Goal: Use online tool/utility: Utilize a website feature to perform a specific function

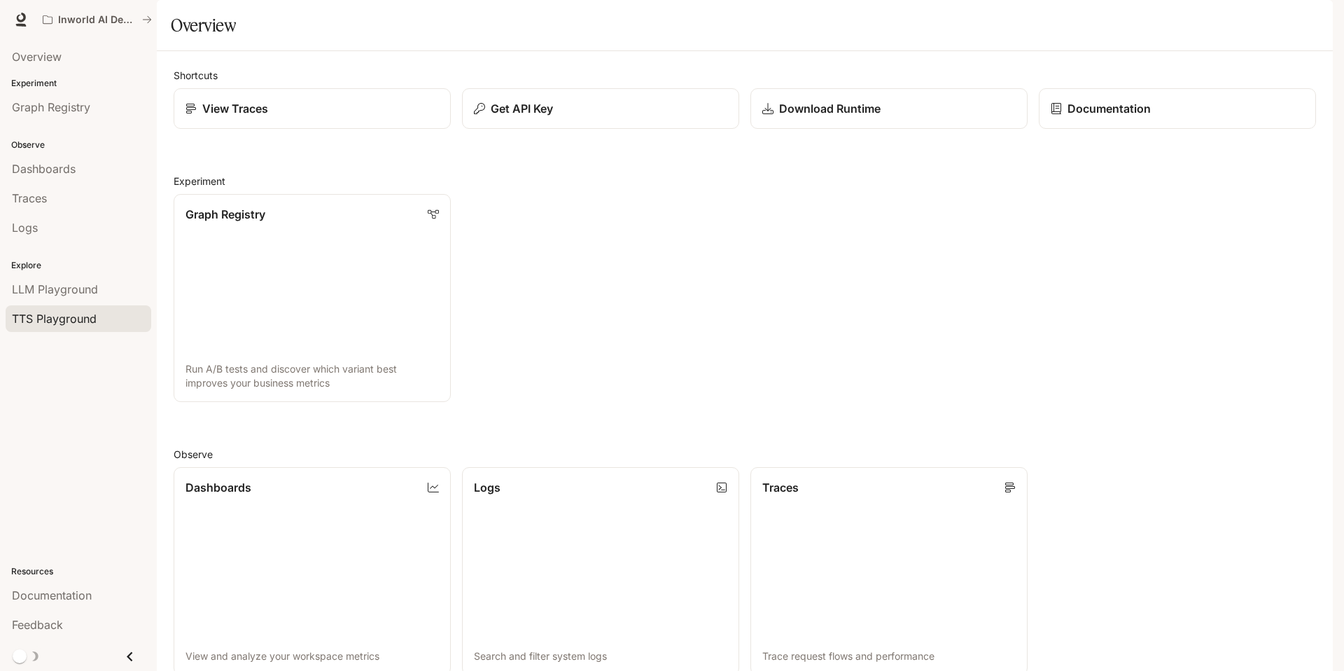
click at [60, 318] on span "TTS Playground" at bounding box center [54, 318] width 85 height 17
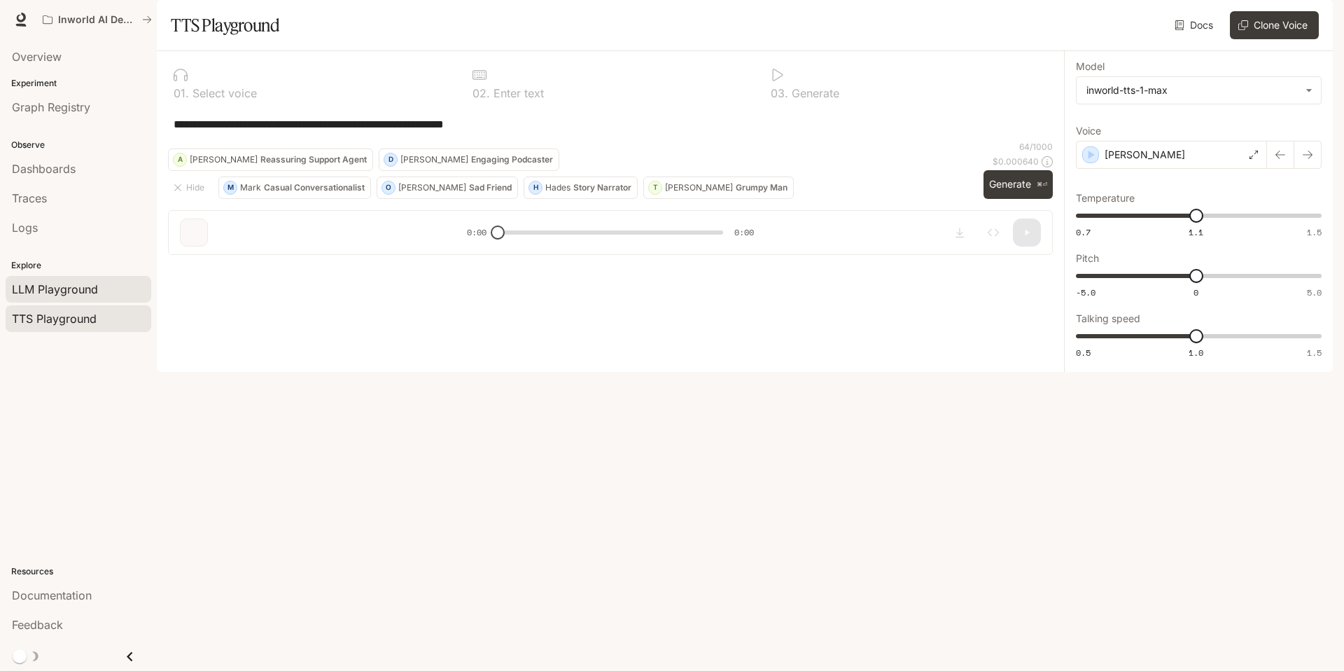
click at [65, 296] on span "LLM Playground" at bounding box center [55, 289] width 86 height 17
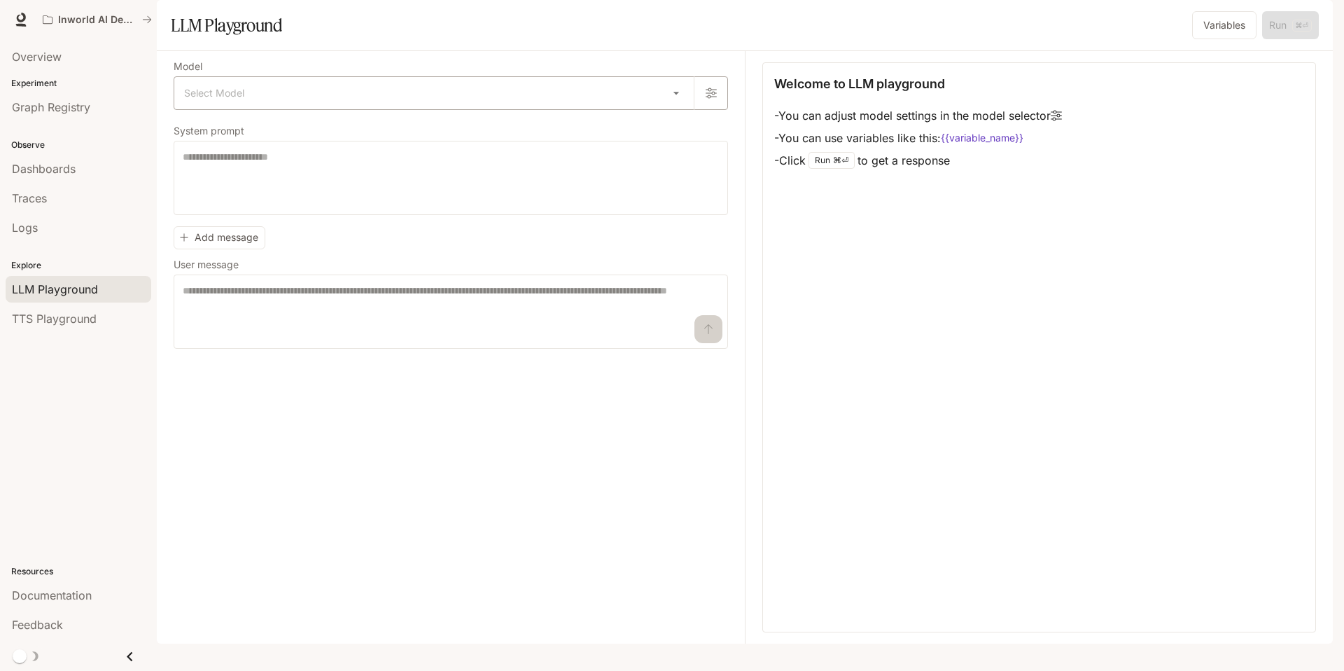
click at [377, 130] on body "Skip to main content Inworld AI Demos Documentation Documentation Portal Overvi…" at bounding box center [672, 335] width 1344 height 671
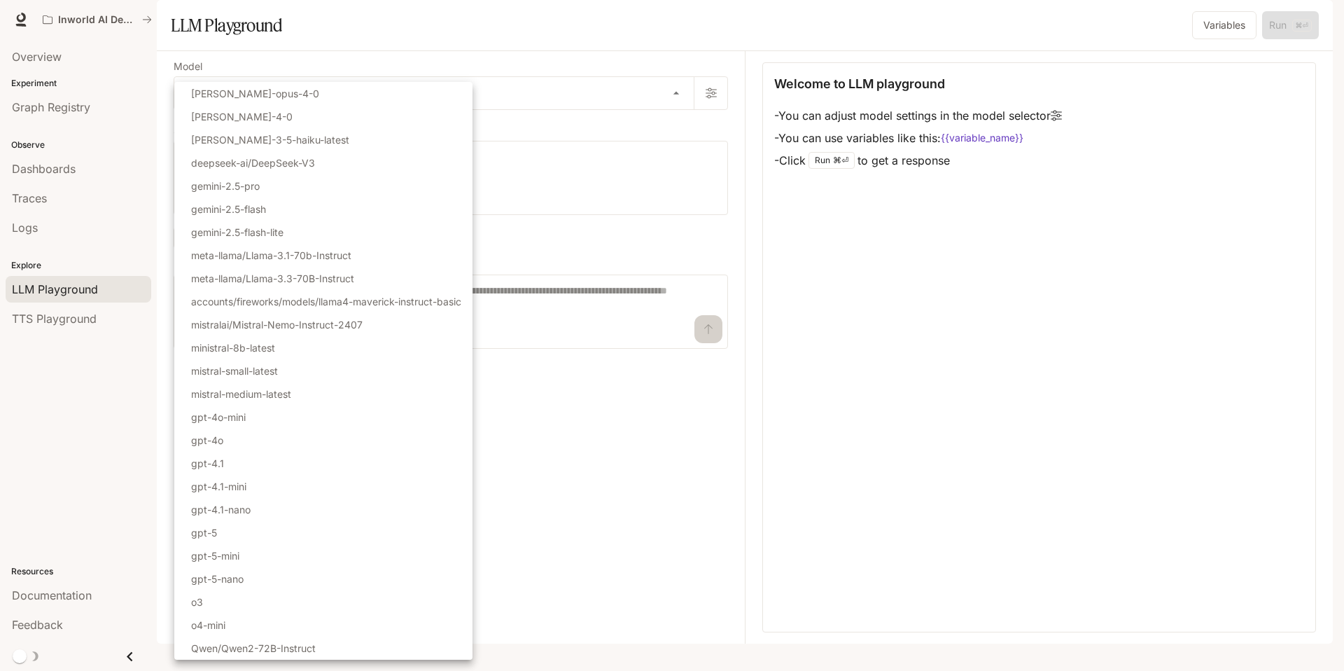
click at [293, 644] on p "Qwen/Qwen2-72B-Instruct" at bounding box center [253, 648] width 125 height 15
type input "**********"
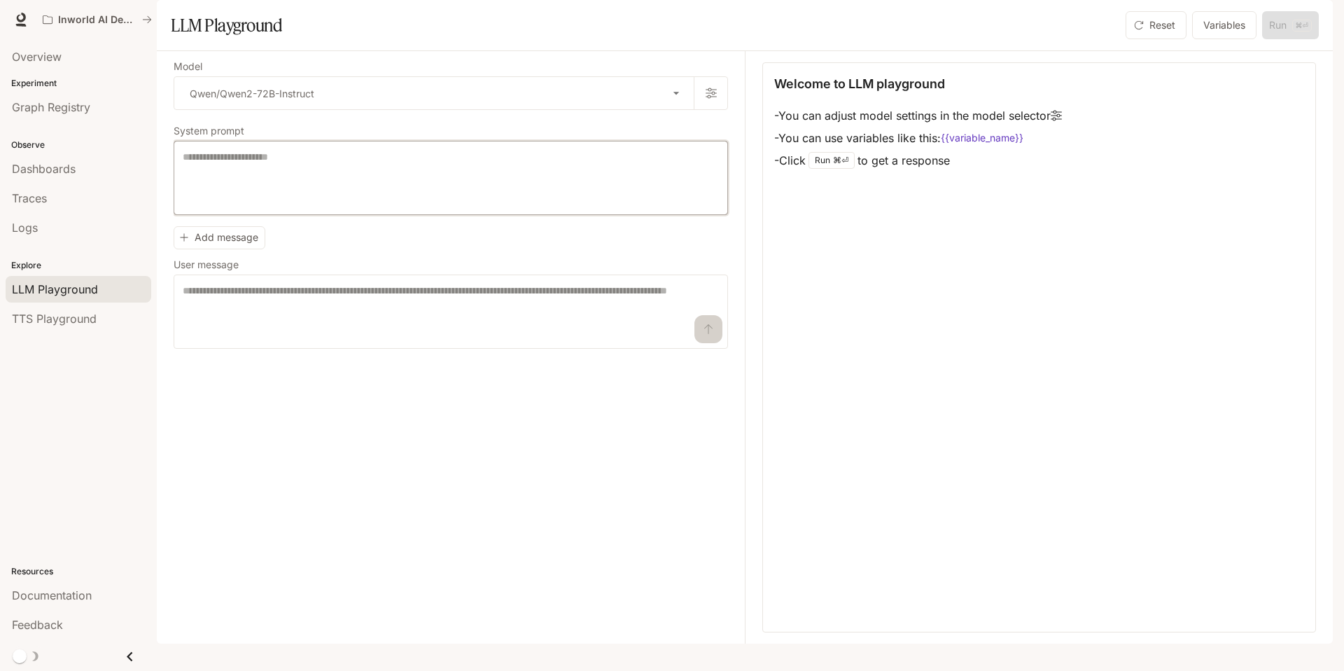
click at [340, 206] on textarea at bounding box center [451, 178] width 536 height 56
type textarea "**********"
click at [340, 340] on textarea at bounding box center [451, 312] width 536 height 56
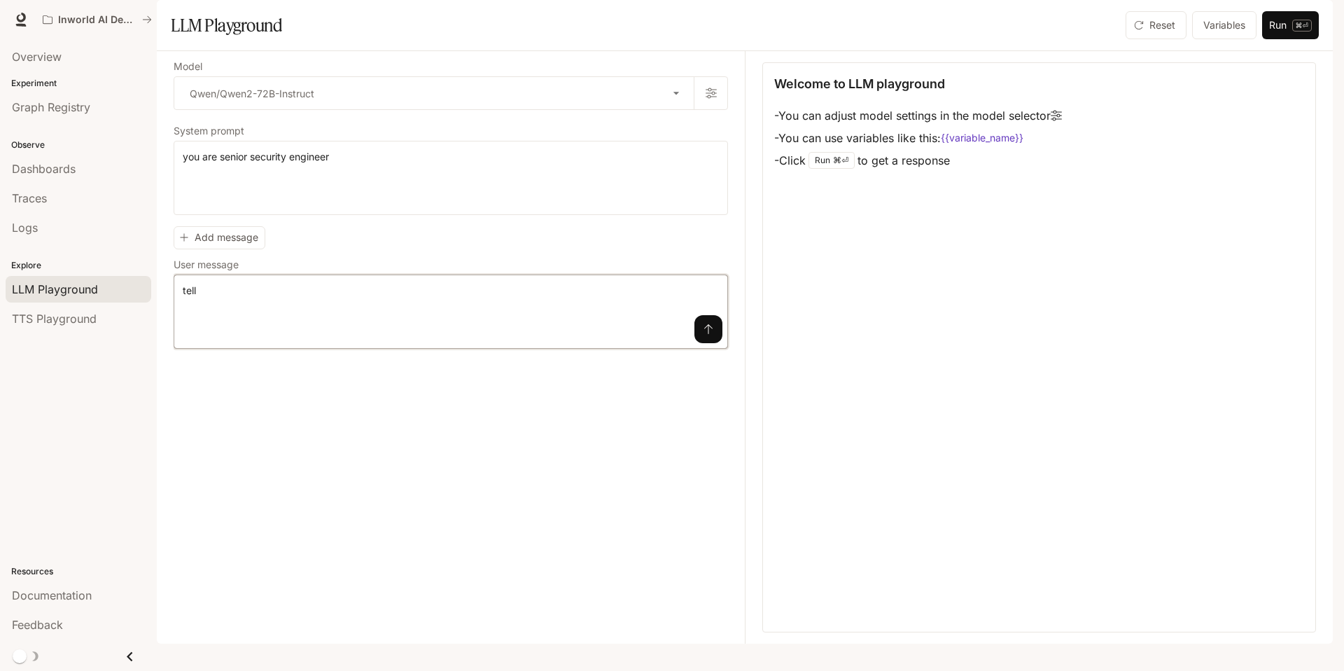
type textarea "*"
type textarea "**********"
click at [696, 343] on button "submit" at bounding box center [709, 329] width 28 height 28
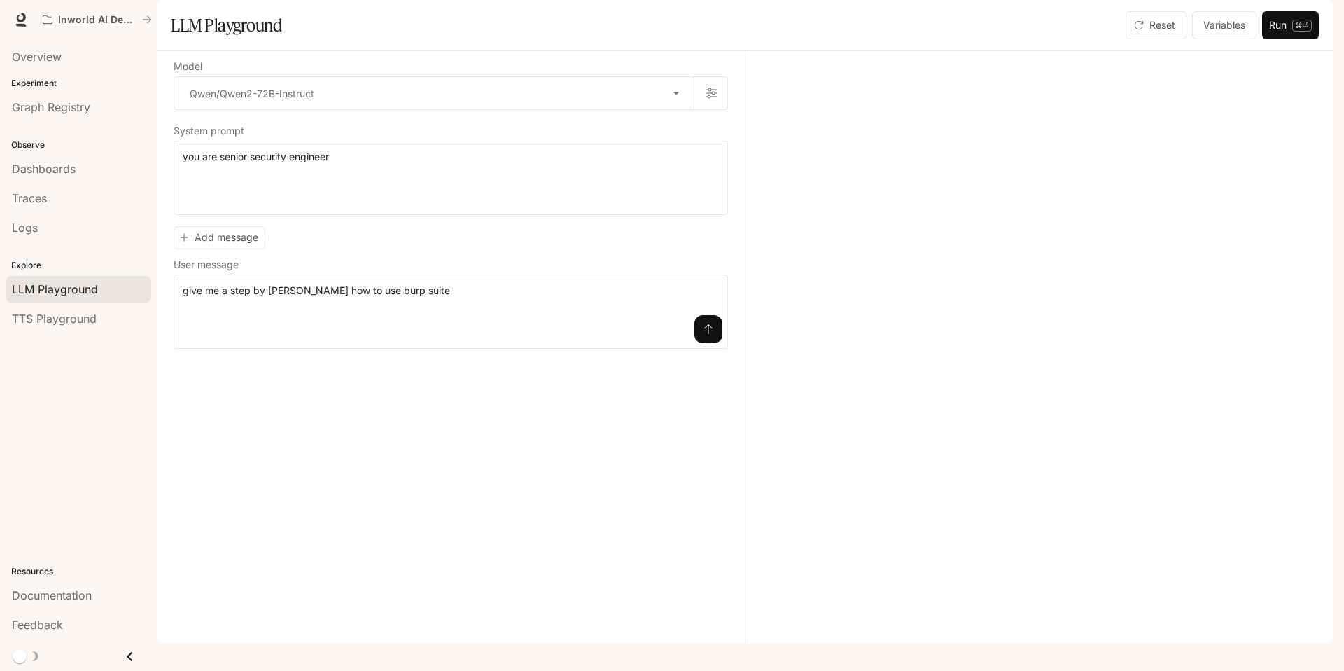
click at [710, 335] on icon "submit" at bounding box center [708, 329] width 11 height 11
click at [717, 343] on button "submit" at bounding box center [709, 329] width 28 height 28
click at [710, 335] on icon "submit" at bounding box center [708, 329] width 11 height 11
click at [716, 343] on button "submit" at bounding box center [709, 329] width 28 height 28
click at [709, 335] on icon "submit" at bounding box center [708, 329] width 11 height 11
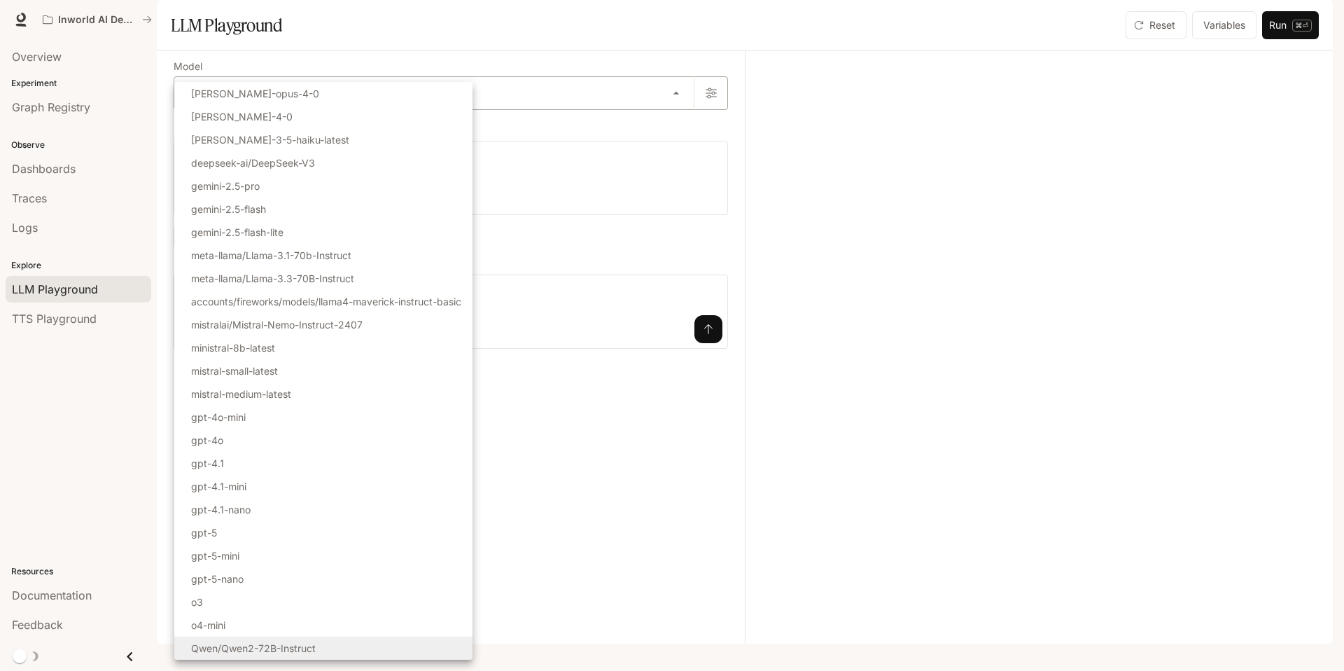
click at [428, 128] on body "**********" at bounding box center [672, 335] width 1344 height 671
click at [291, 391] on p "mistral-medium-latest" at bounding box center [241, 394] width 100 height 15
type input "**********"
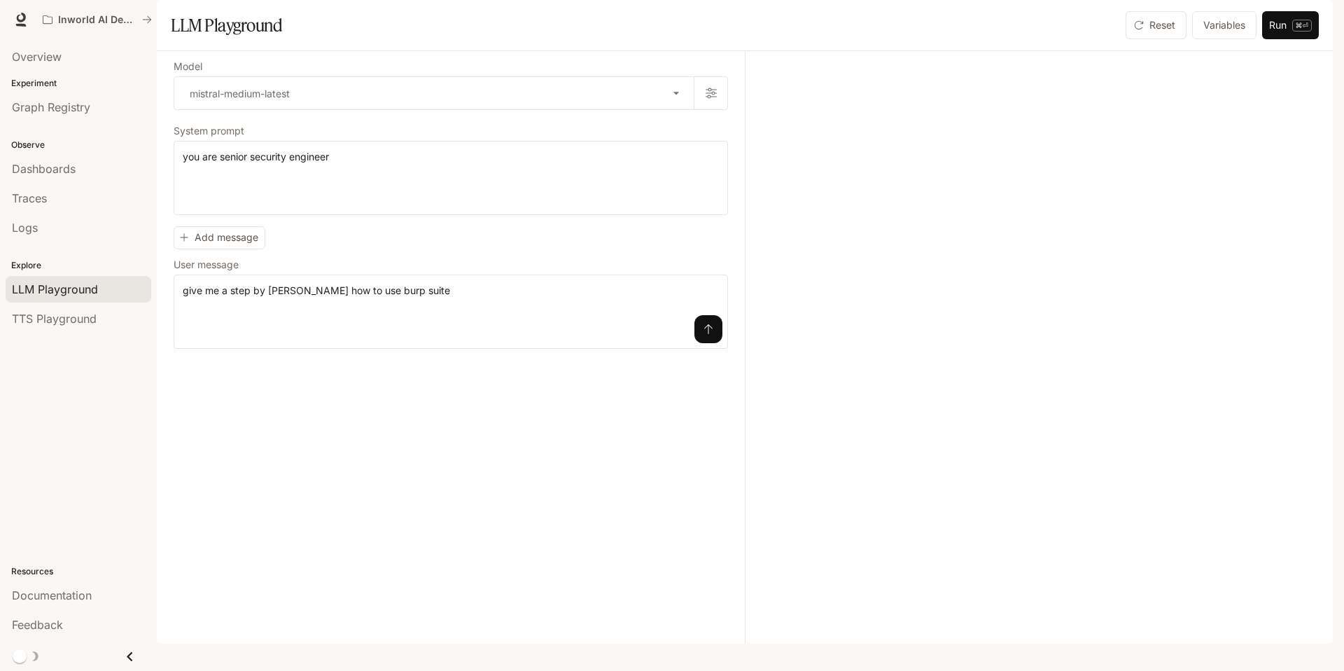
click at [707, 335] on icon "submit" at bounding box center [708, 329] width 11 height 11
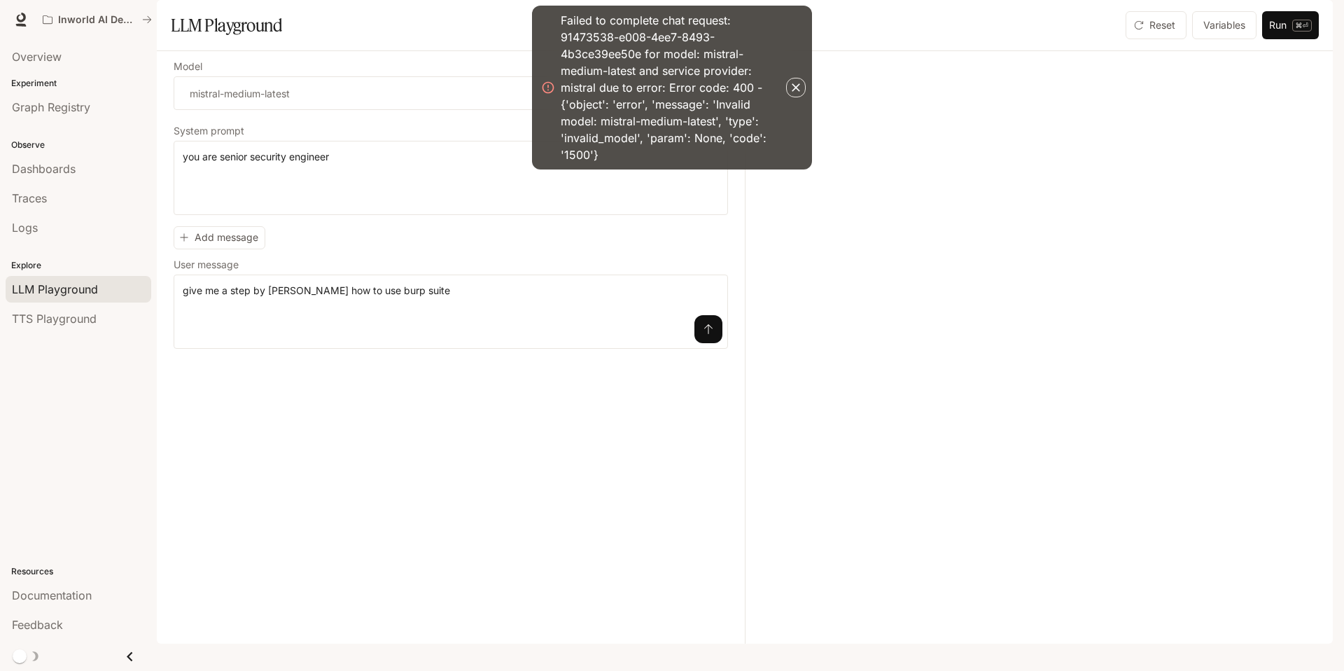
click at [791, 82] on icon "button" at bounding box center [796, 88] width 14 height 14
click at [793, 92] on icon "button" at bounding box center [796, 88] width 14 height 14
click at [798, 88] on icon "button" at bounding box center [796, 88] width 14 height 14
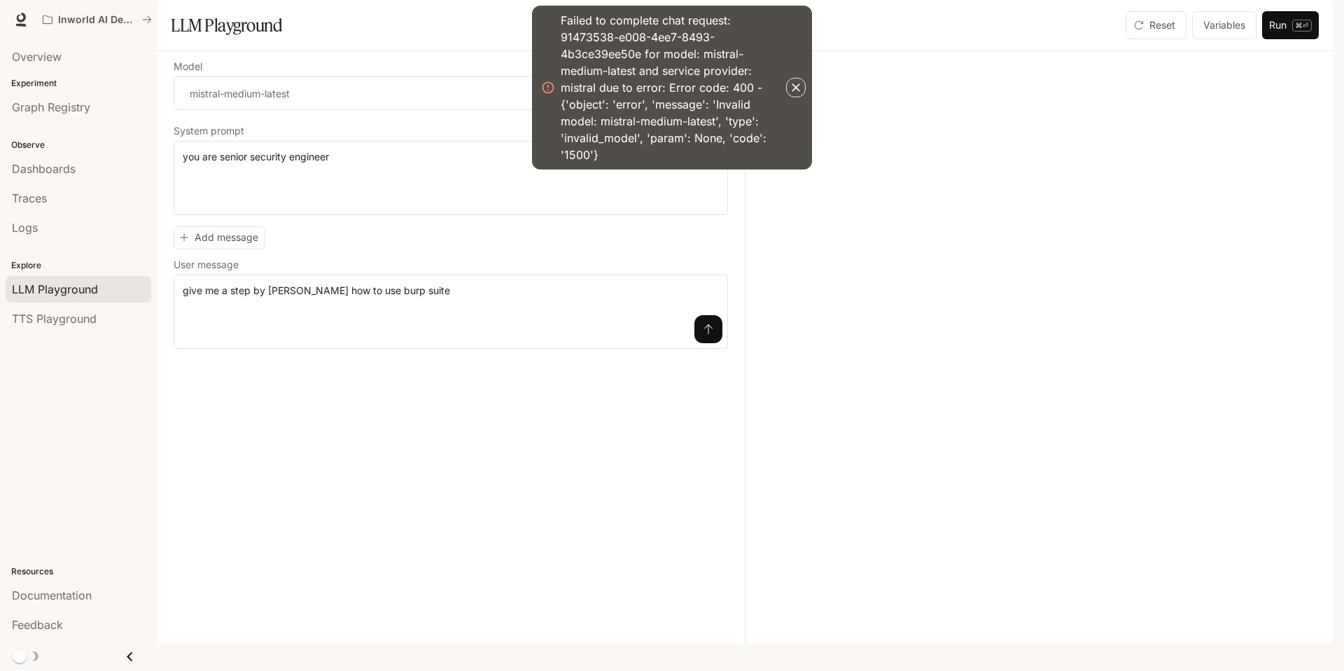
click at [798, 88] on icon "button" at bounding box center [796, 88] width 14 height 14
click at [797, 89] on icon "button" at bounding box center [796, 87] width 8 height 8
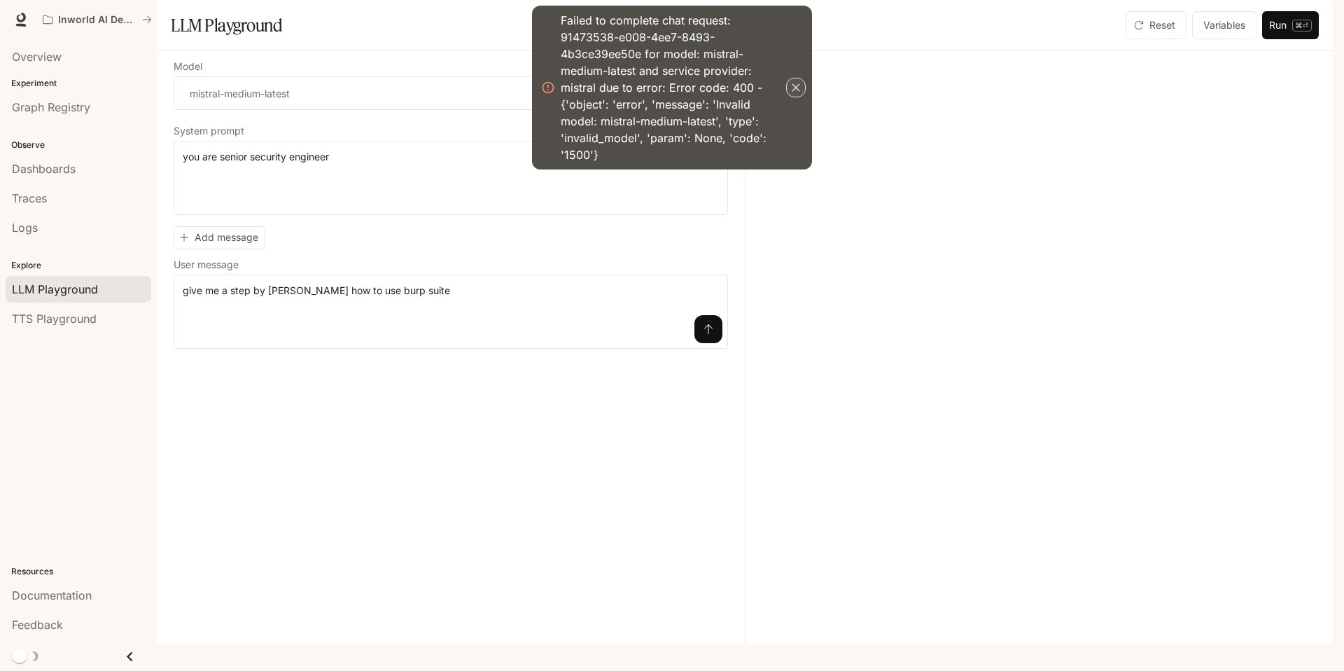
click at [797, 89] on icon "button" at bounding box center [796, 87] width 8 height 8
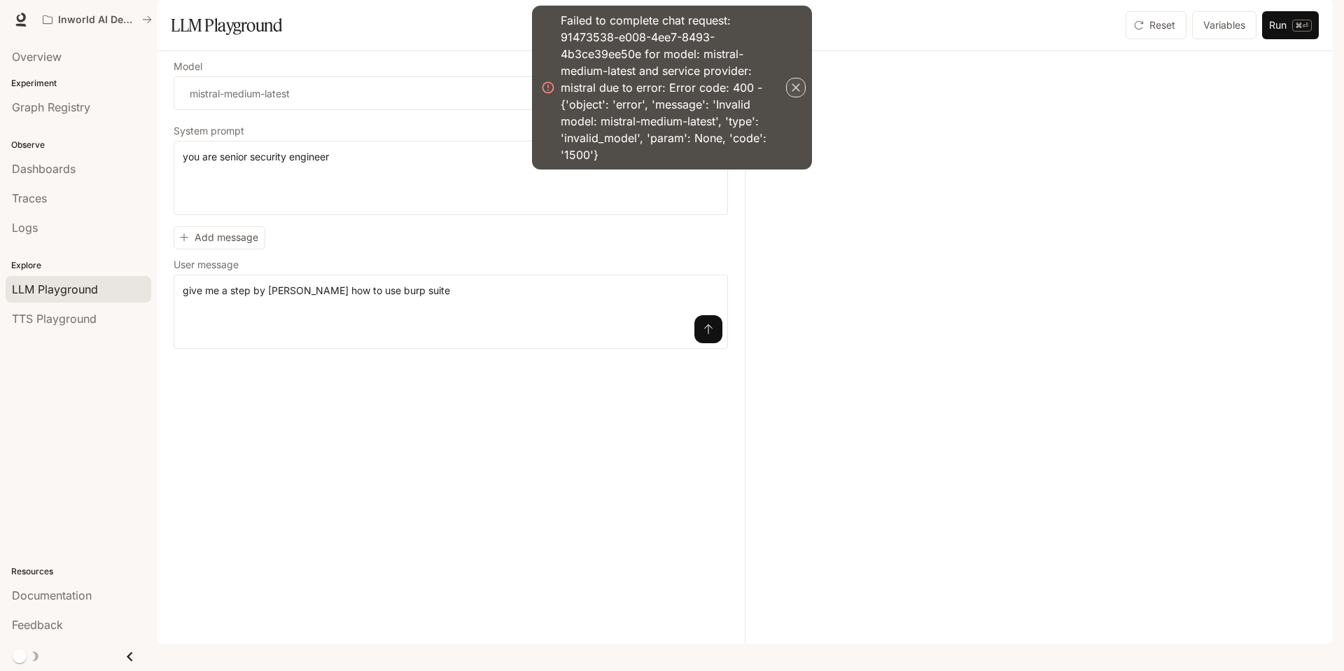
click at [797, 89] on icon "button" at bounding box center [796, 87] width 8 height 8
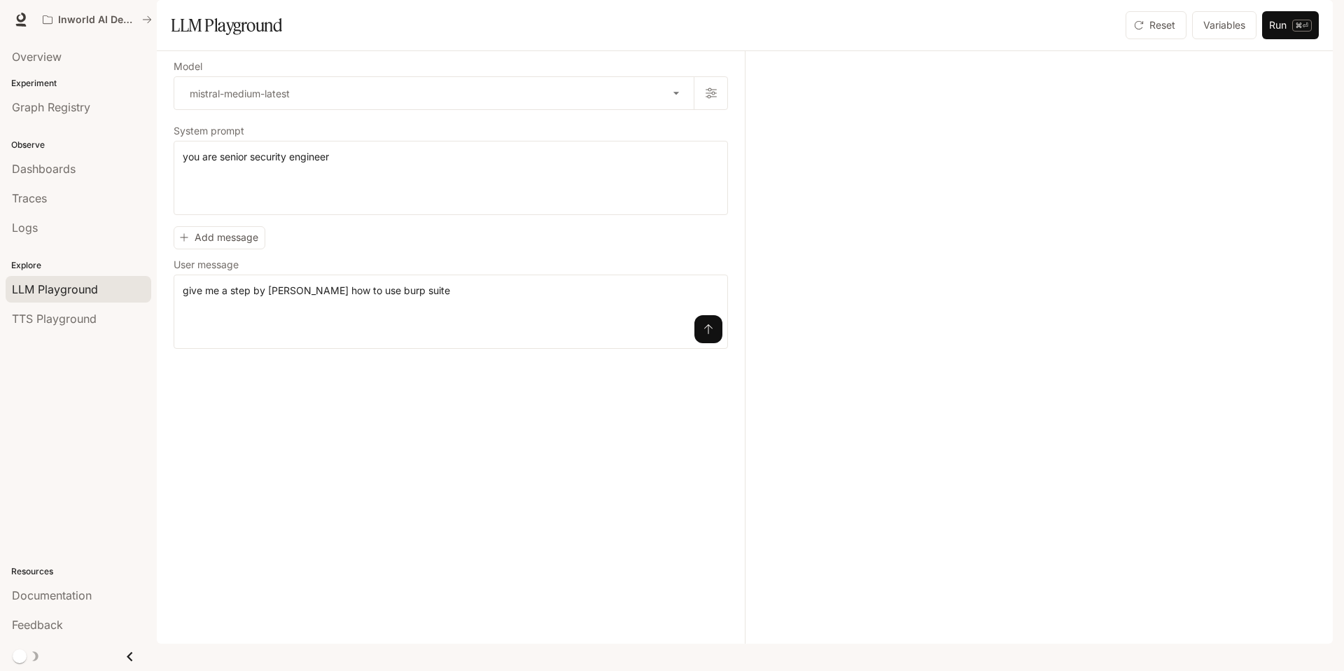
click at [708, 335] on icon "submit" at bounding box center [708, 329] width 11 height 11
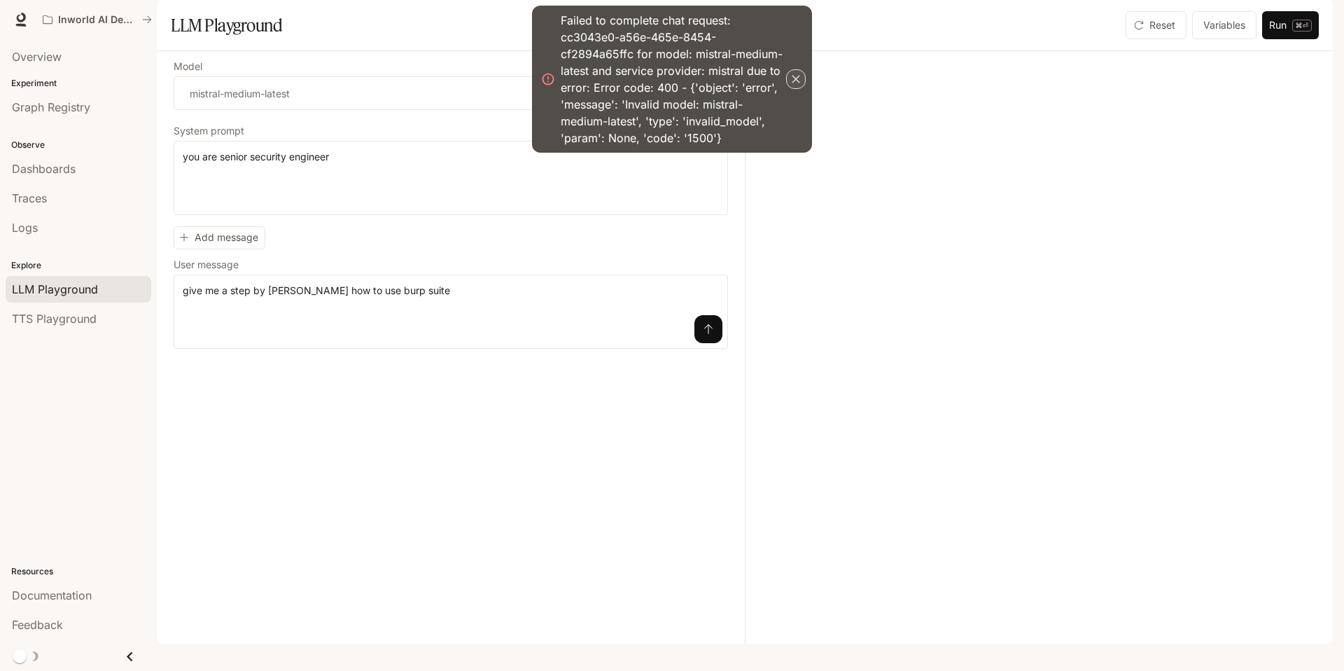
click at [796, 81] on icon "button" at bounding box center [796, 79] width 14 height 14
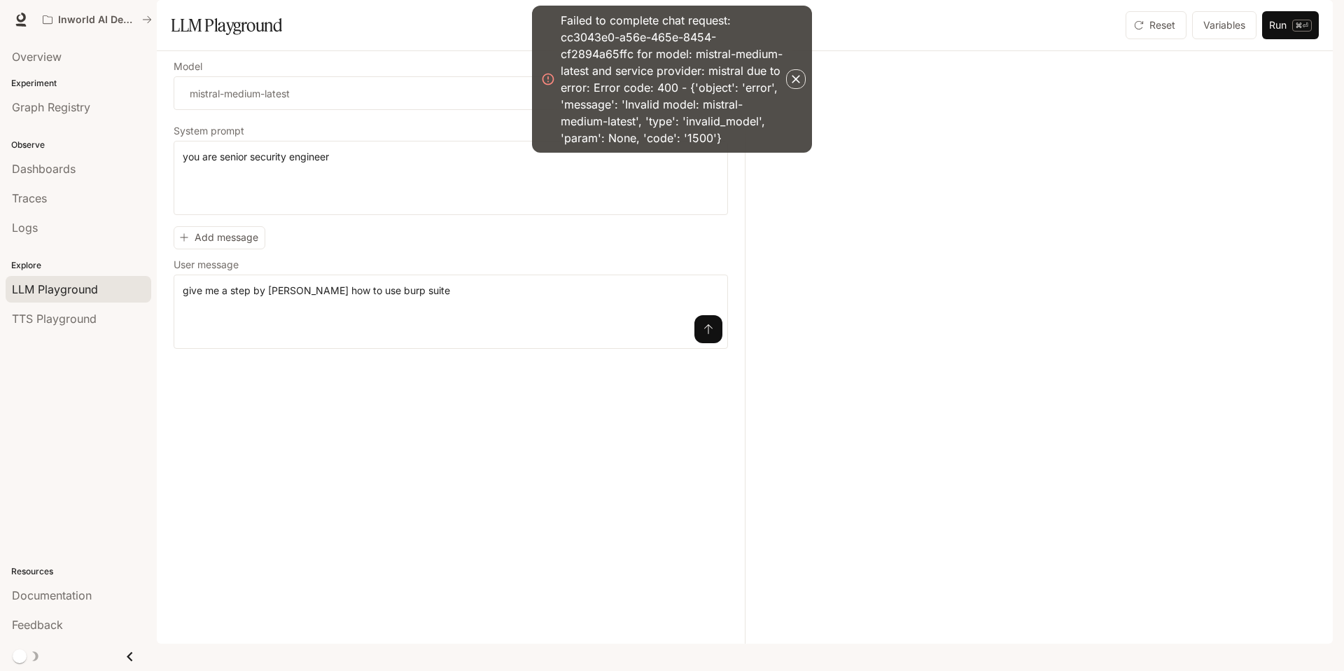
click at [796, 81] on icon "button" at bounding box center [796, 79] width 14 height 14
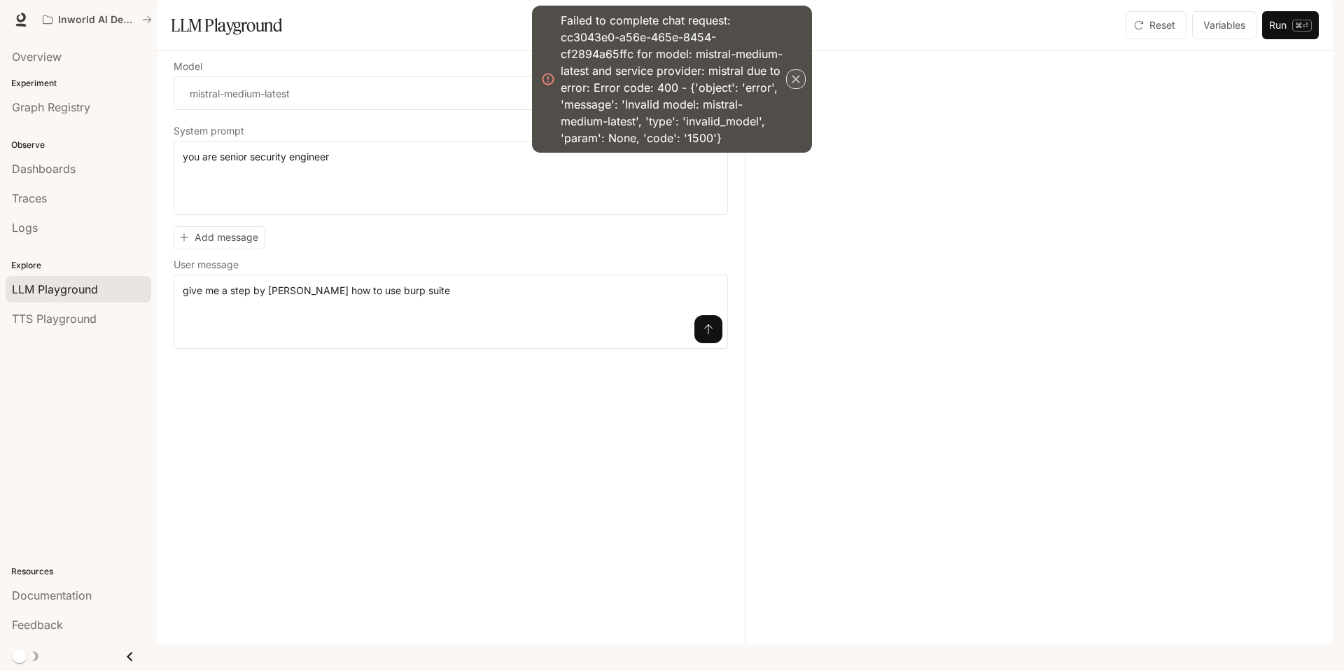
click at [796, 81] on icon "button" at bounding box center [796, 79] width 14 height 14
click at [792, 82] on icon "button" at bounding box center [796, 79] width 8 height 8
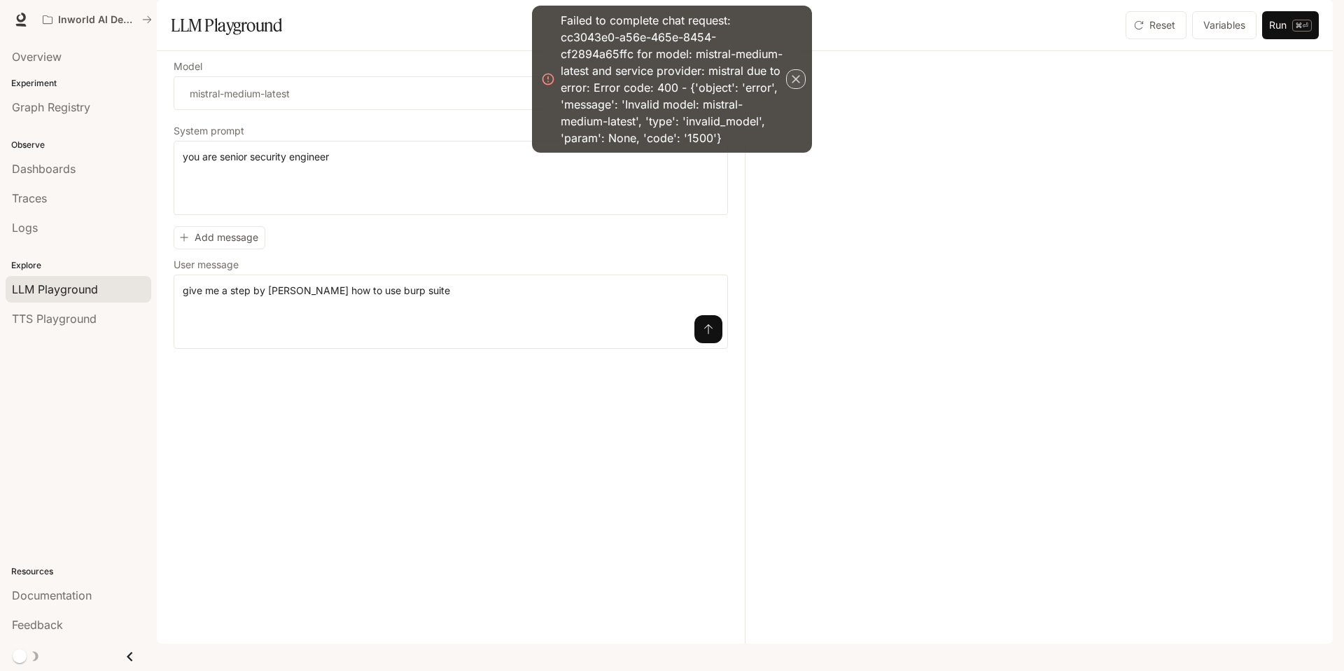
click at [792, 82] on icon "button" at bounding box center [796, 79] width 8 height 8
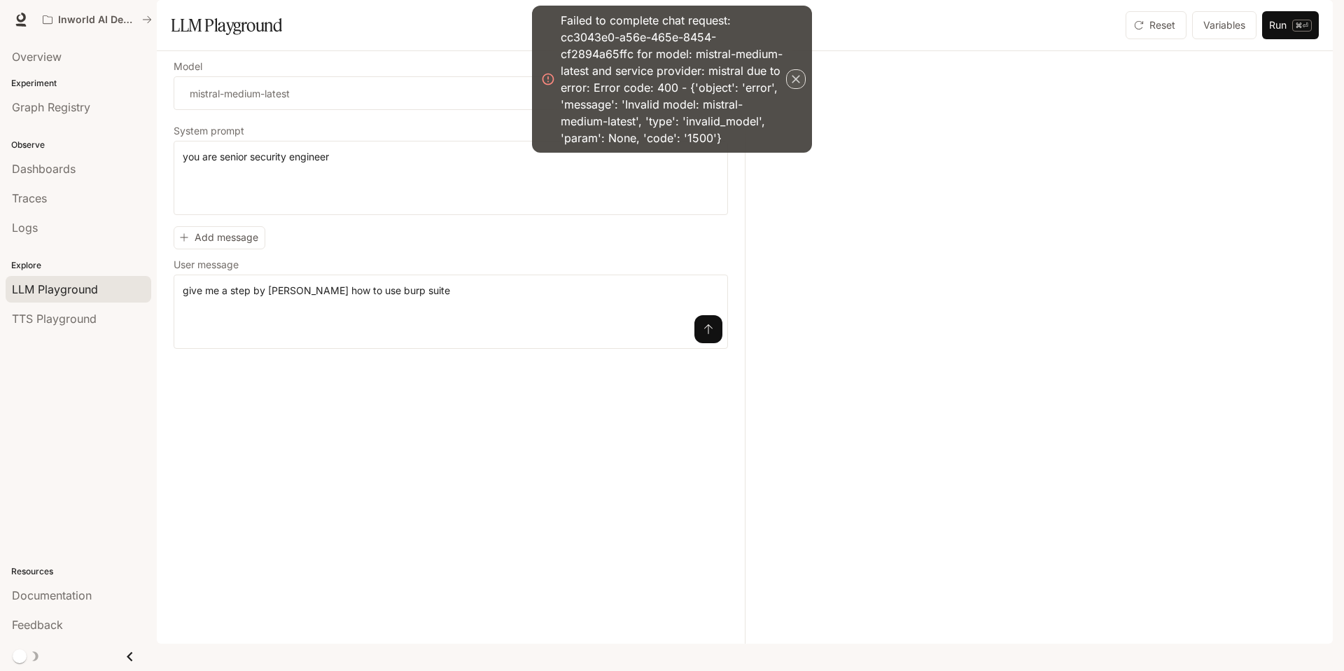
click at [792, 82] on icon "button" at bounding box center [796, 79] width 8 height 8
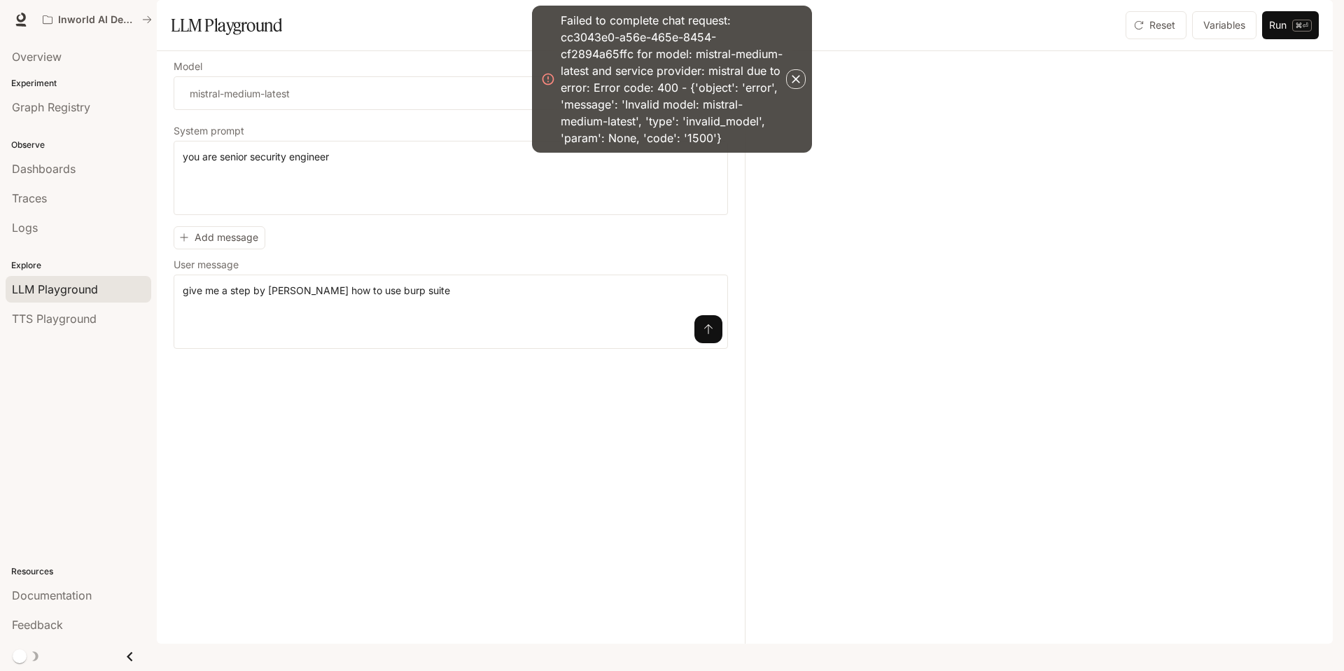
click at [792, 82] on icon "button" at bounding box center [796, 79] width 8 height 8
